Goal: Information Seeking & Learning: Learn about a topic

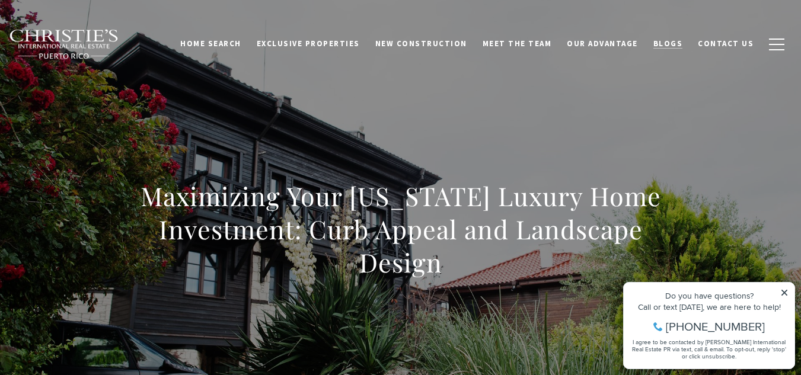
click at [677, 41] on span "Blogs" at bounding box center [668, 44] width 30 height 10
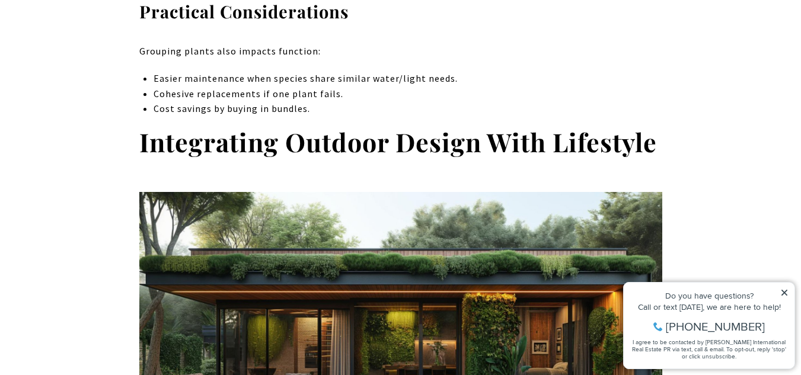
scroll to position [4197, 0]
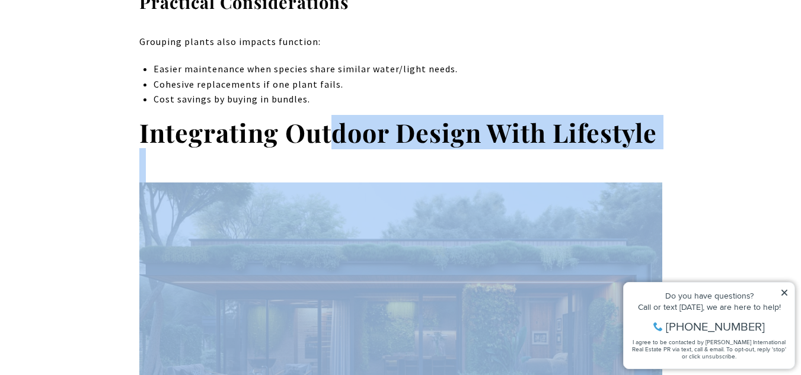
drag, startPoint x: 395, startPoint y: 186, endPoint x: 331, endPoint y: 89, distance: 116.1
click at [331, 115] on strong "Integrating Outdoor Design With Lifestyle" at bounding box center [398, 132] width 518 height 34
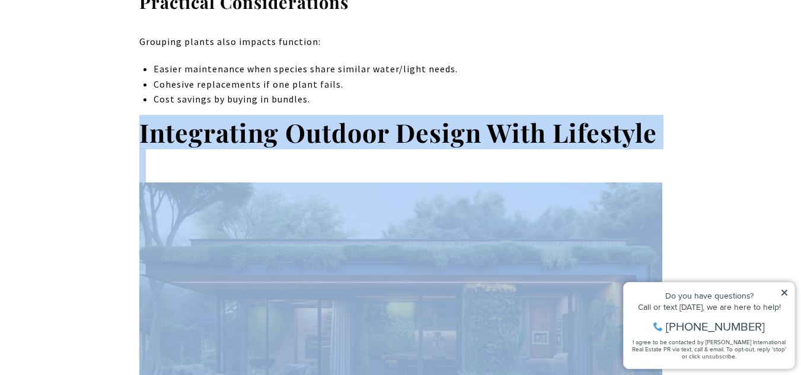
drag, startPoint x: 331, startPoint y: 211, endPoint x: 117, endPoint y: 84, distance: 249.7
click at [328, 129] on h2 "Integrating Outdoor Design With Lifestyle" at bounding box center [400, 294] width 523 height 356
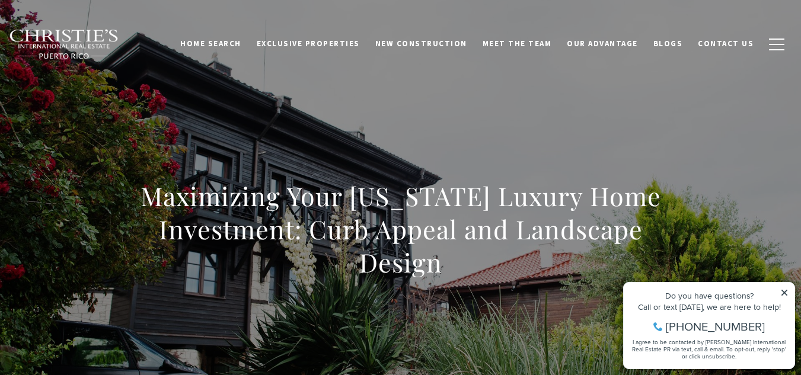
scroll to position [2077, 0]
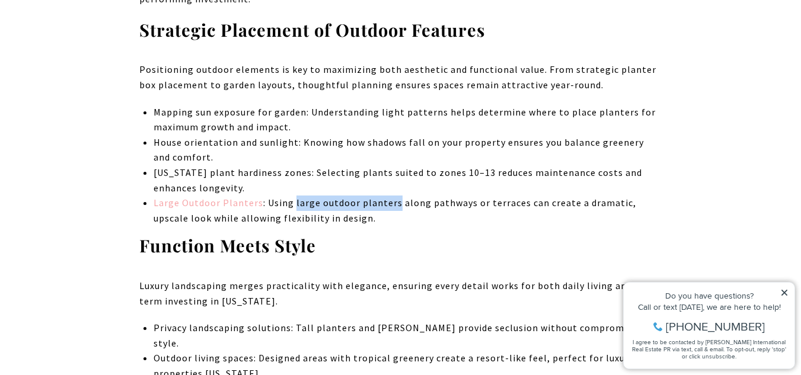
click at [219, 197] on link "Large Outdoor Planters" at bounding box center [209, 203] width 110 height 12
click at [487, 165] on li "Puerto Rico plant hardiness zones: Selecting plants suited to zones 10–13 reduc…" at bounding box center [408, 180] width 508 height 30
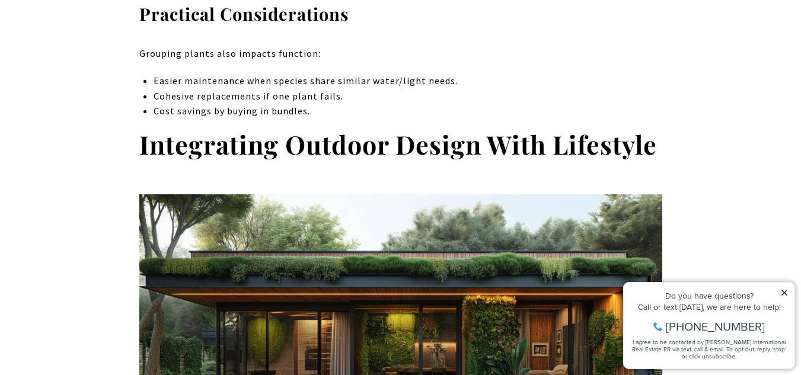
scroll to position [4187, 0]
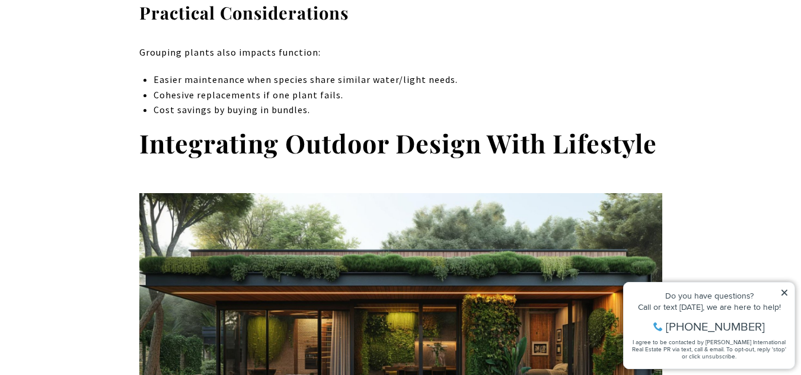
drag, startPoint x: 153, startPoint y: 148, endPoint x: 141, endPoint y: 139, distance: 14.5
click at [141, 139] on h2 "Integrating Outdoor Design With Lifestyle" at bounding box center [400, 305] width 523 height 356
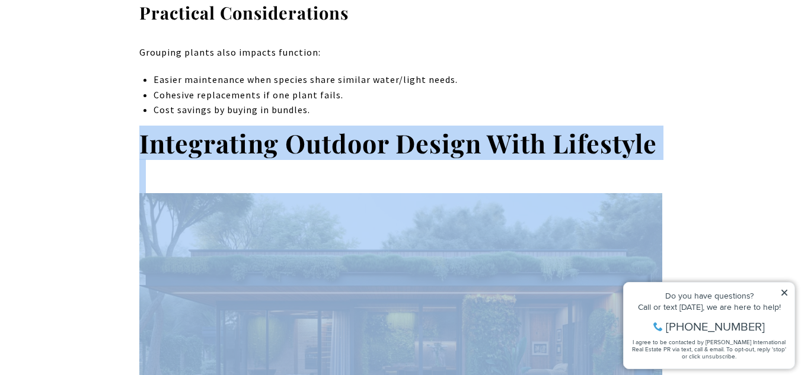
drag, startPoint x: 133, startPoint y: 103, endPoint x: 157, endPoint y: 156, distance: 58.6
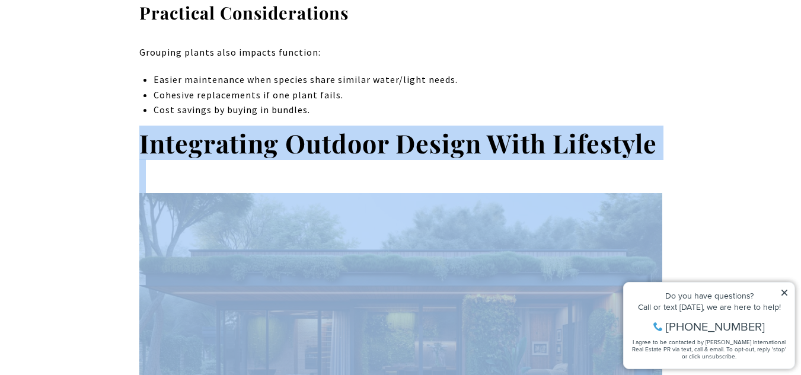
drag, startPoint x: 194, startPoint y: 236, endPoint x: 132, endPoint y: 101, distance: 148.9
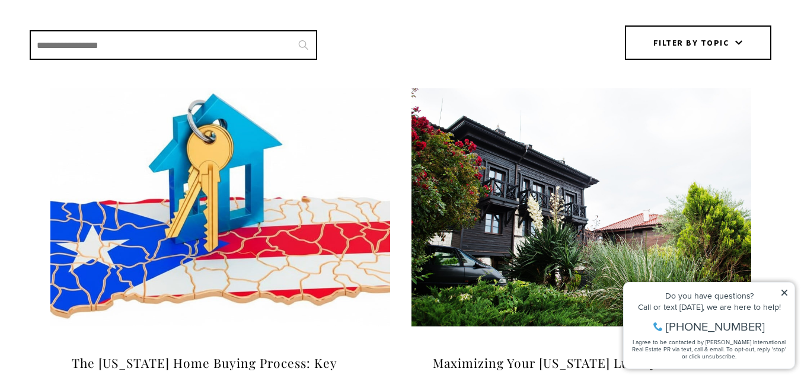
scroll to position [422, 0]
